Goal: Information Seeking & Learning: Learn about a topic

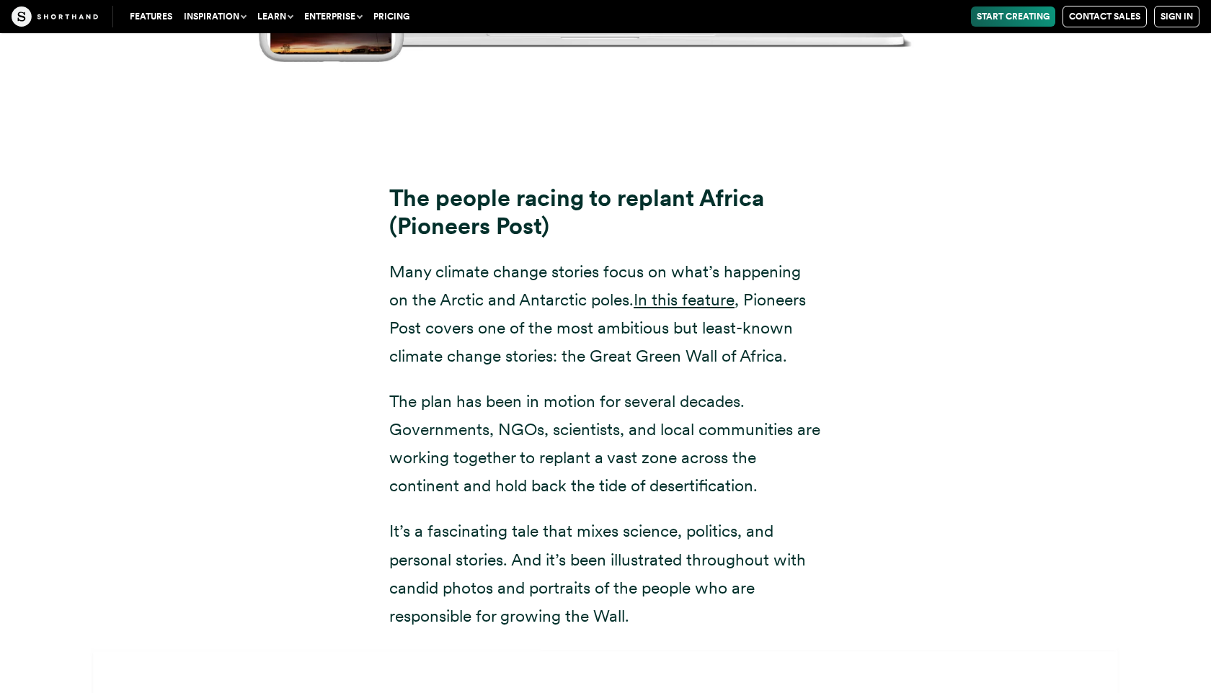
scroll to position [15540, 0]
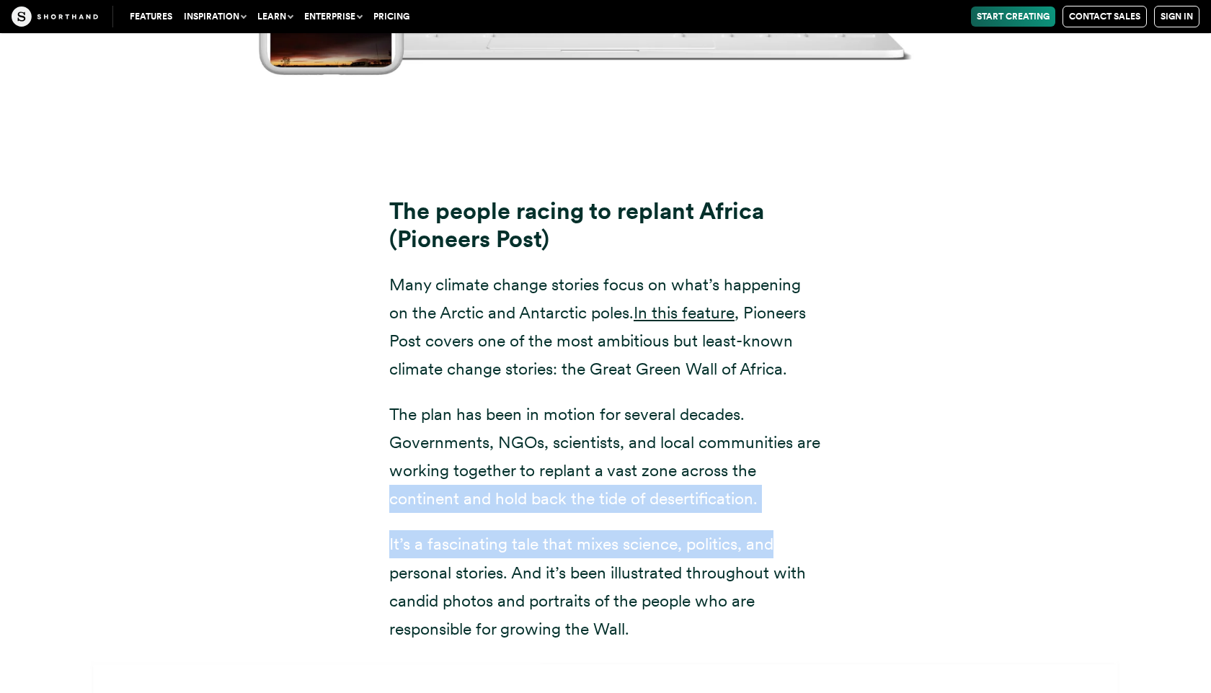
drag, startPoint x: 1209, startPoint y: 457, endPoint x: 1204, endPoint y: 391, distance: 65.7
click at [1204, 391] on div "The people racing to replant Africa (Pioneers Post) Many climate change stories…" at bounding box center [605, 420] width 1211 height 480
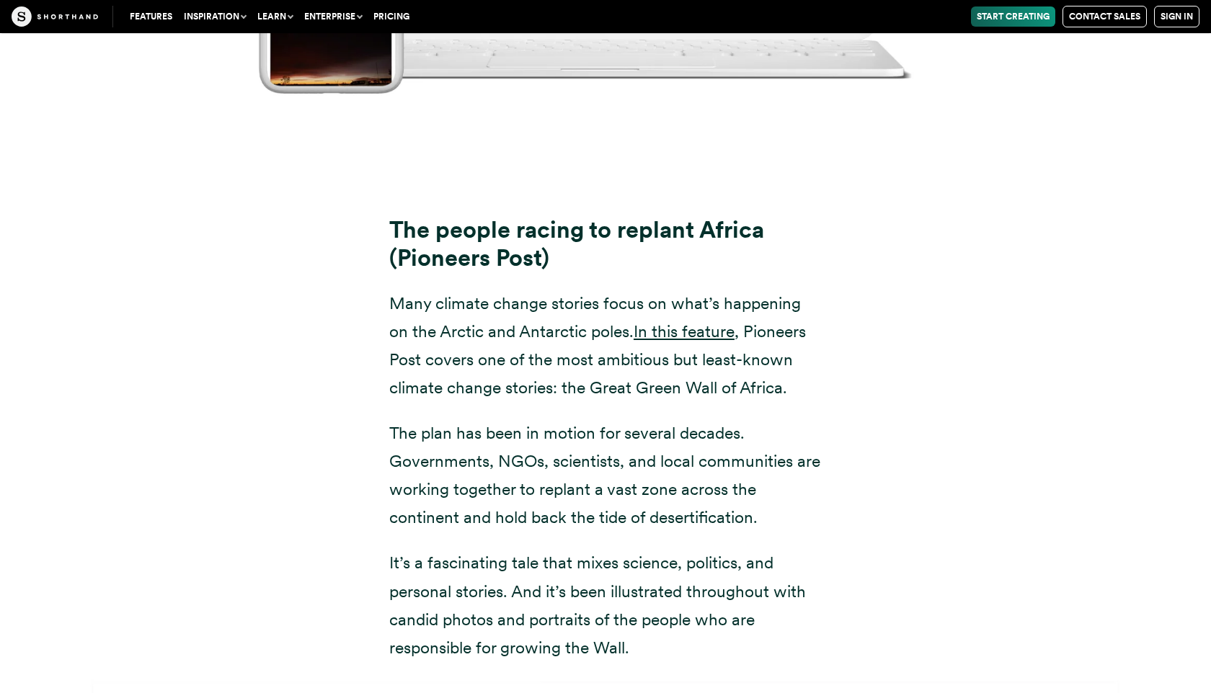
scroll to position [15523, 0]
click at [725, 320] on link "In this feature" at bounding box center [684, 330] width 101 height 20
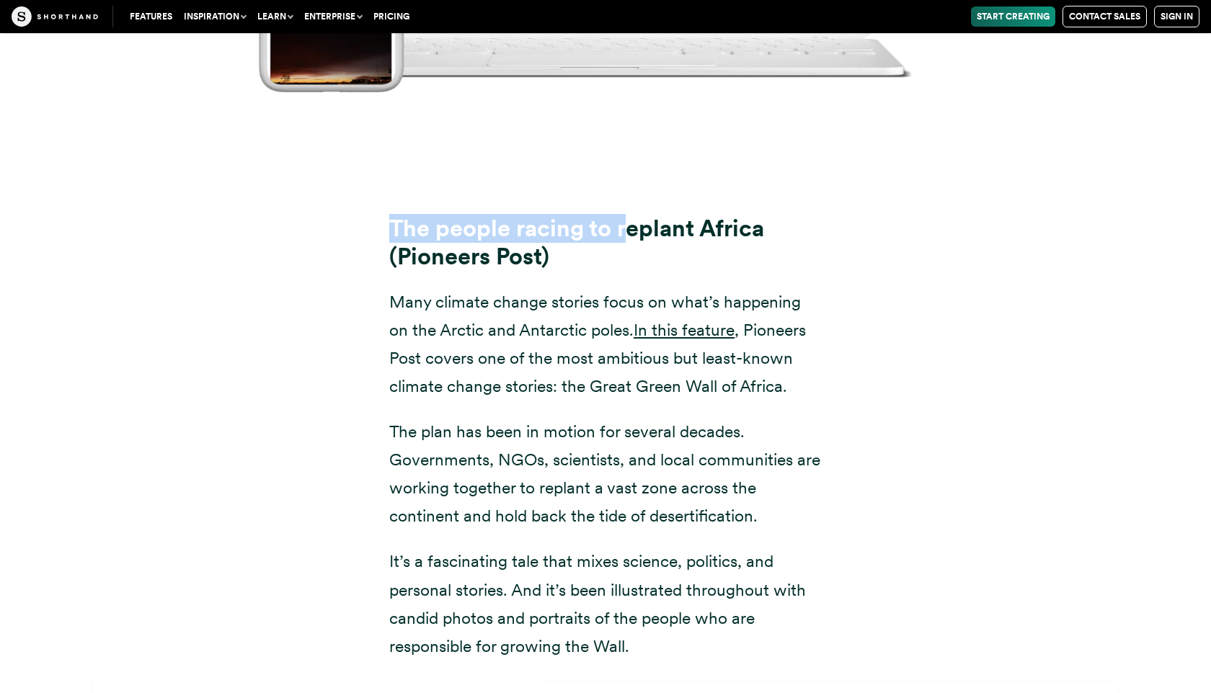
drag, startPoint x: 385, startPoint y: 140, endPoint x: 632, endPoint y: 156, distance: 247.8
click at [632, 215] on div "The people racing to replant Africa (Pioneers Post) Many climate change stories…" at bounding box center [605, 437] width 490 height 445
click at [727, 214] on strong "The people racing to replant Africa (Pioneers Post)" at bounding box center [576, 242] width 375 height 56
click at [747, 214] on strong "The people racing to replant Africa (Pioneers Post)" at bounding box center [576, 242] width 375 height 56
click at [760, 214] on strong "The people racing to replant Africa (Pioneers Post)" at bounding box center [576, 242] width 375 height 56
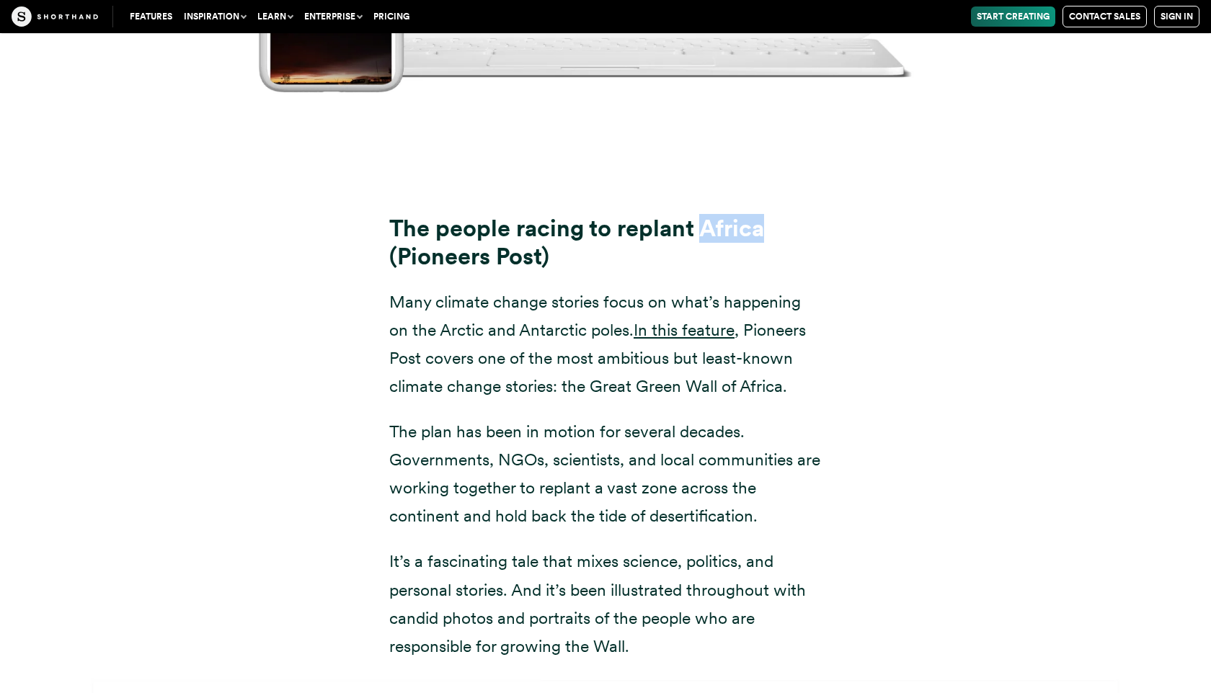
click at [760, 214] on strong "The people racing to replant Africa (Pioneers Post)" at bounding box center [576, 242] width 375 height 56
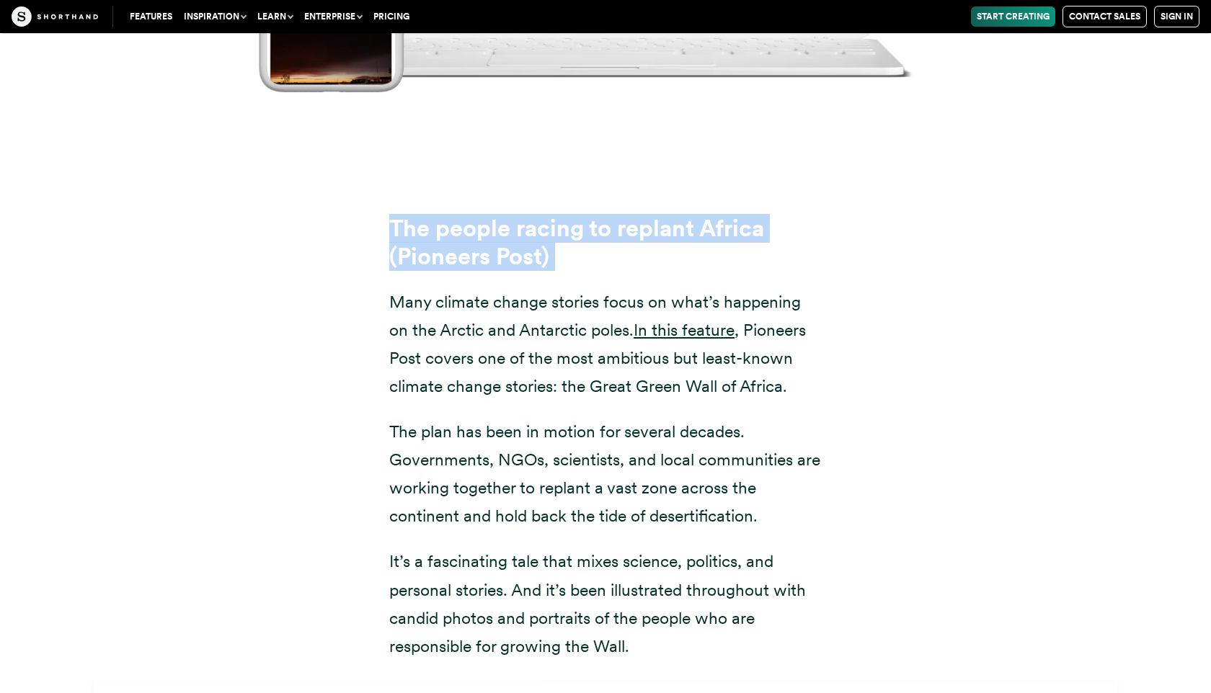
click at [760, 214] on strong "The people racing to replant Africa (Pioneers Post)" at bounding box center [576, 242] width 375 height 56
copy div "The people racing to replant Africa (Pioneers Post)"
